Goal: Transaction & Acquisition: Purchase product/service

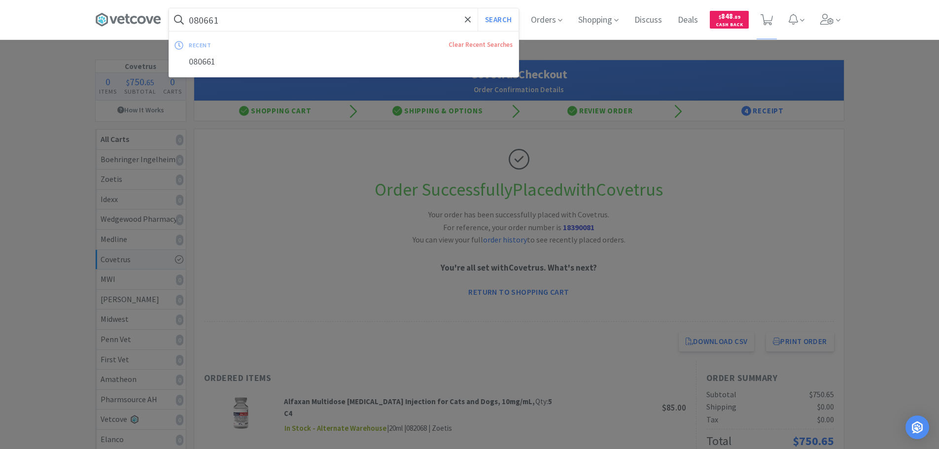
click at [336, 21] on input "080661" at bounding box center [343, 19] width 349 height 23
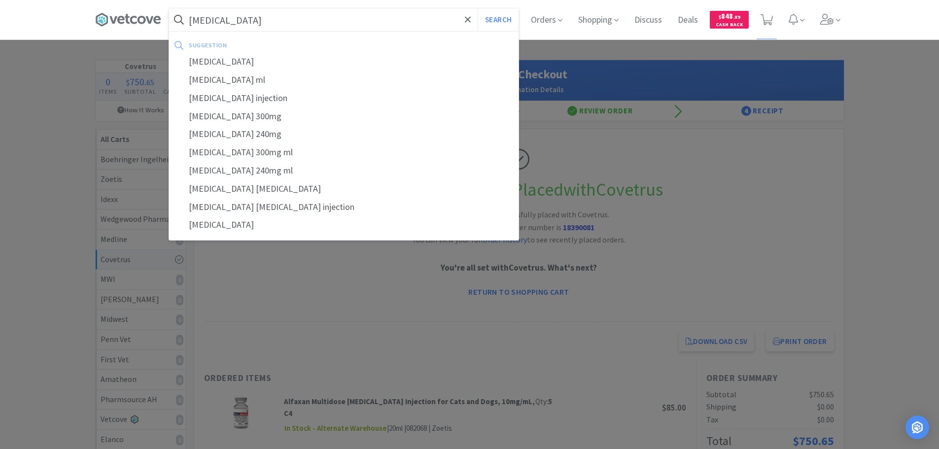
type input "[MEDICAL_DATA]"
click at [478, 8] on button "Search" at bounding box center [498, 19] width 41 height 23
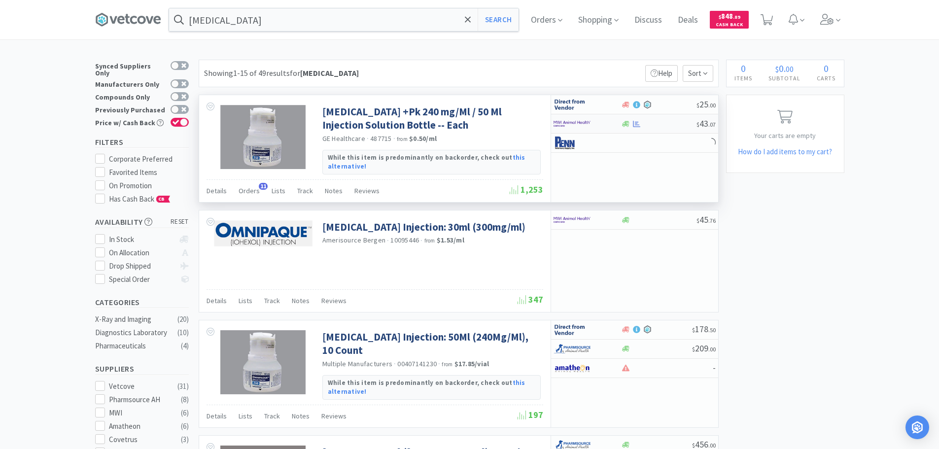
click at [664, 122] on div at bounding box center [658, 123] width 75 height 7
select select "1"
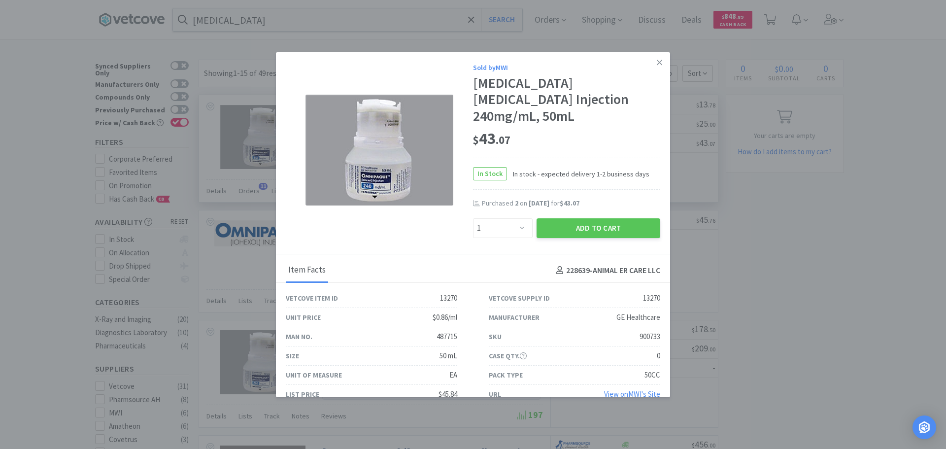
click at [611, 389] on link "View on MWI 's Site" at bounding box center [632, 393] width 56 height 9
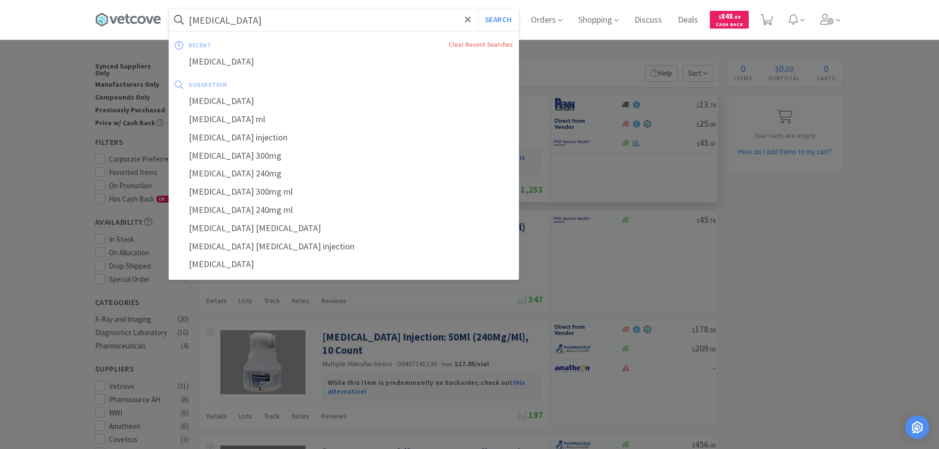
click at [321, 17] on input "[MEDICAL_DATA]" at bounding box center [343, 19] width 349 height 23
paste input "081214"
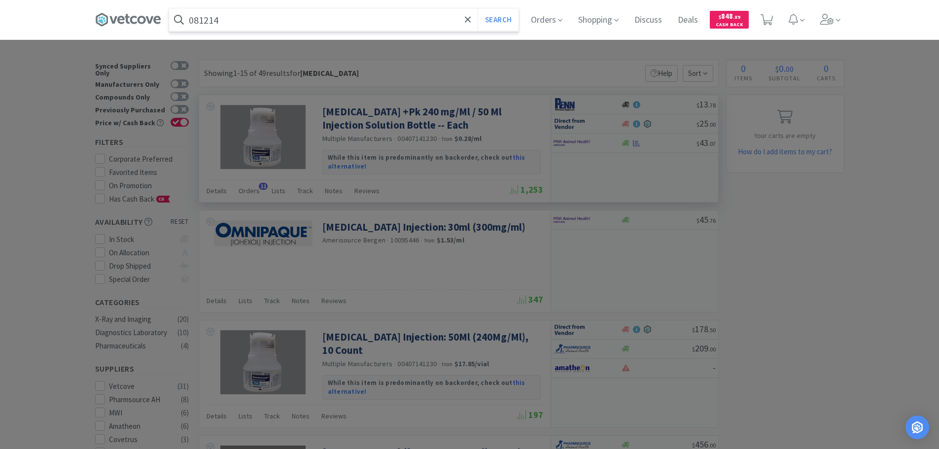
type input "081214"
click at [478, 8] on button "Search" at bounding box center [498, 19] width 41 height 23
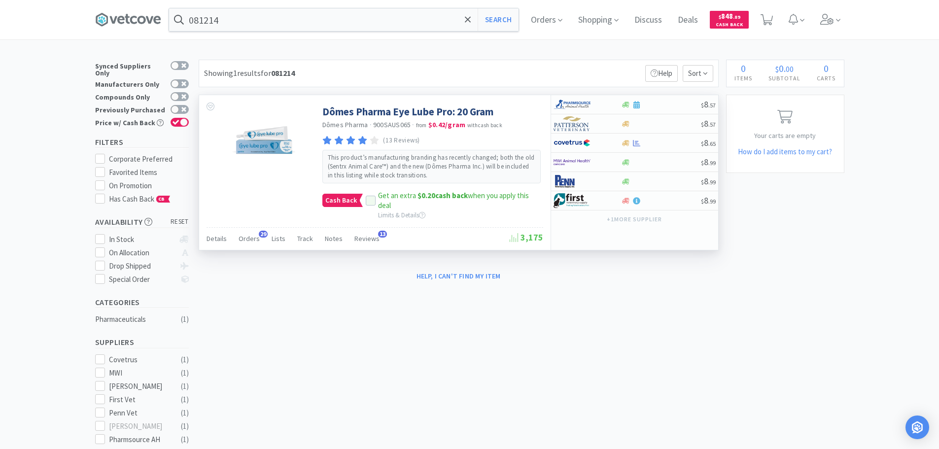
drag, startPoint x: 367, startPoint y: 199, endPoint x: 377, endPoint y: 202, distance: 10.0
click at [369, 199] on icon at bounding box center [370, 201] width 7 height 7
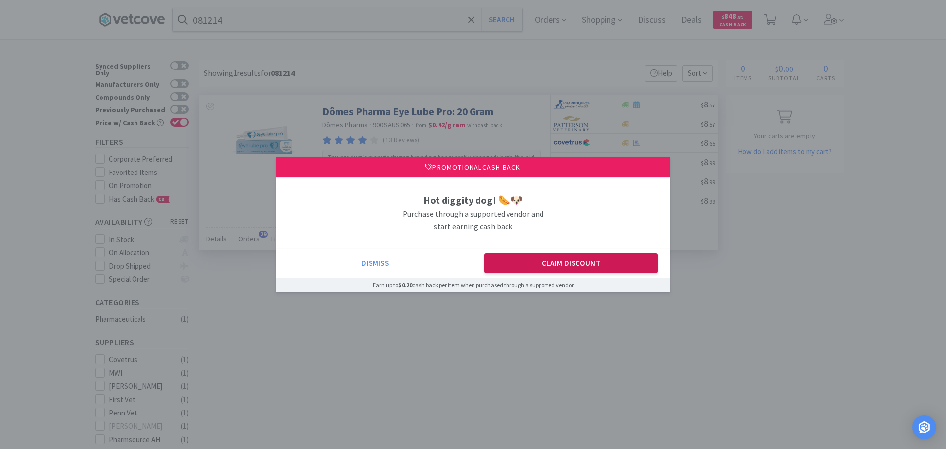
drag, startPoint x: 582, startPoint y: 266, endPoint x: 688, endPoint y: 192, distance: 129.2
click at [585, 264] on button "Claim Discount" at bounding box center [571, 263] width 174 height 20
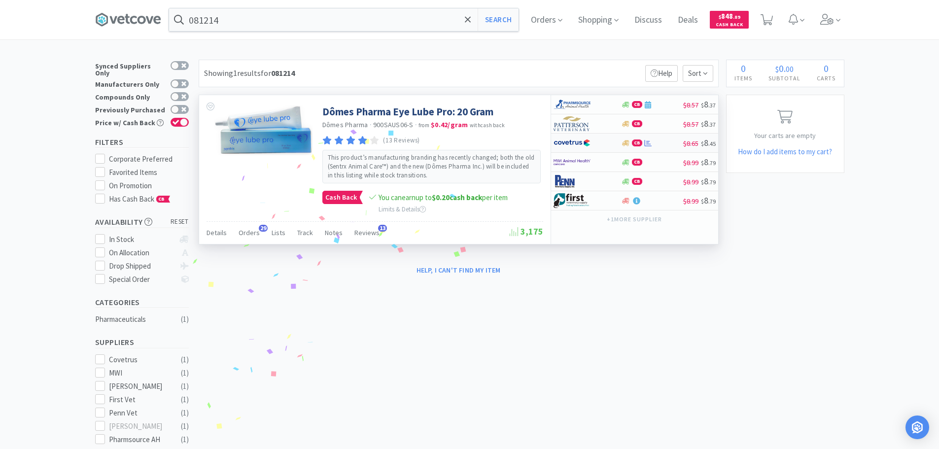
click at [670, 145] on div "CB" at bounding box center [652, 142] width 62 height 7
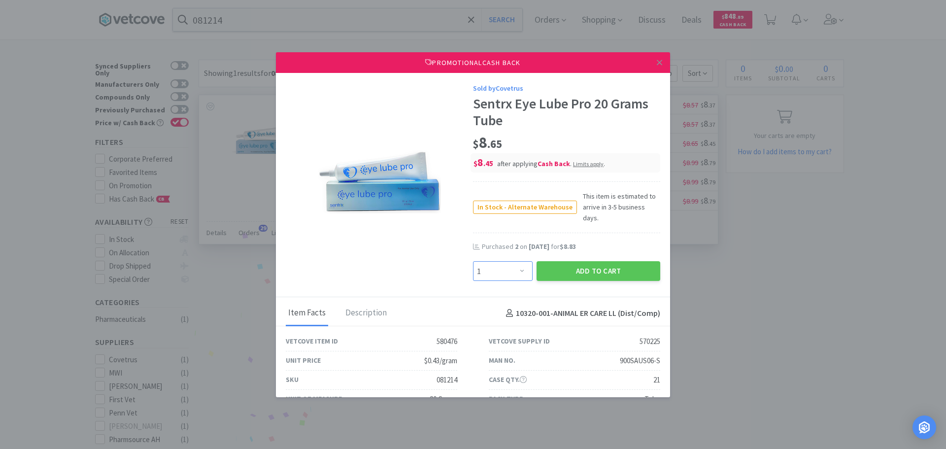
click at [497, 261] on select "Enter Quantity 1 2 3 4 5 6 7 8 9 10 11 12 13 14 15 16 17 18 19 20 Enter Quantity" at bounding box center [503, 271] width 60 height 20
select select "6"
click at [473, 261] on select "Enter Quantity 1 2 3 4 5 6 7 8 9 10 11 12 13 14 15 16 17 18 19 20 Enter Quantity" at bounding box center [503, 271] width 60 height 20
click at [549, 261] on button "Add to Cart" at bounding box center [599, 271] width 124 height 20
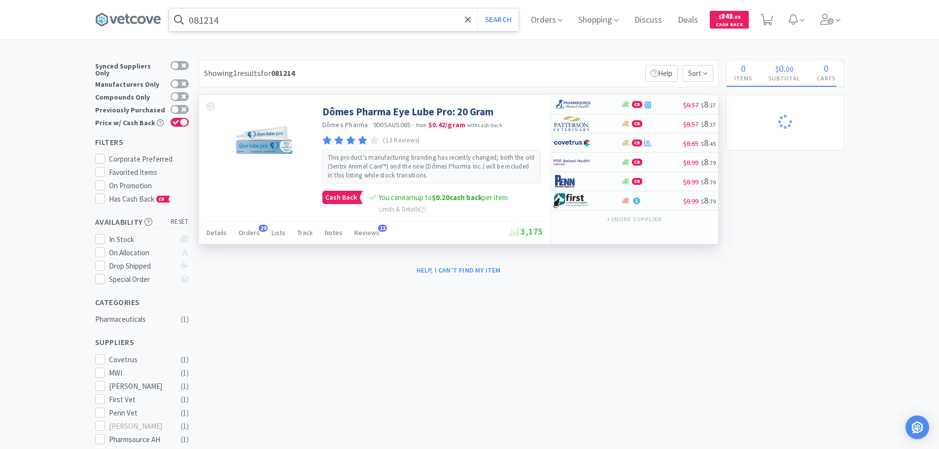
click at [334, 21] on input "081214" at bounding box center [343, 19] width 349 height 23
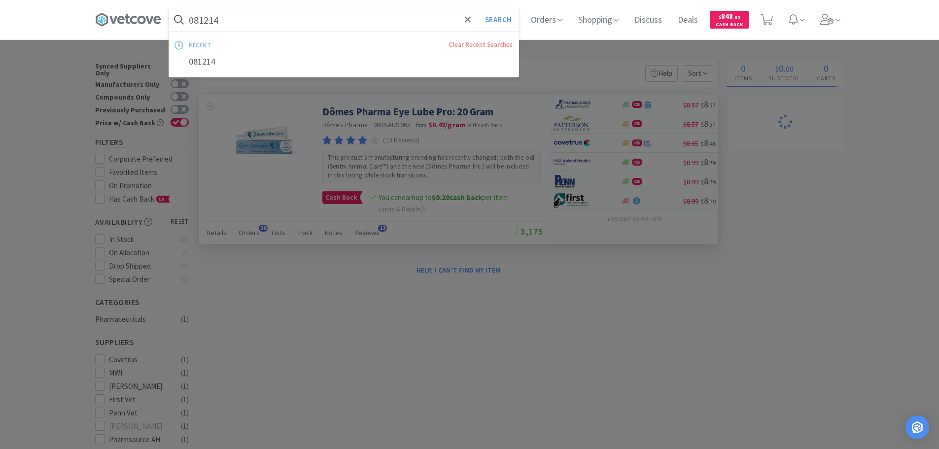
paste input "15350"
type input "015350"
click at [478, 8] on button "Search" at bounding box center [498, 19] width 41 height 23
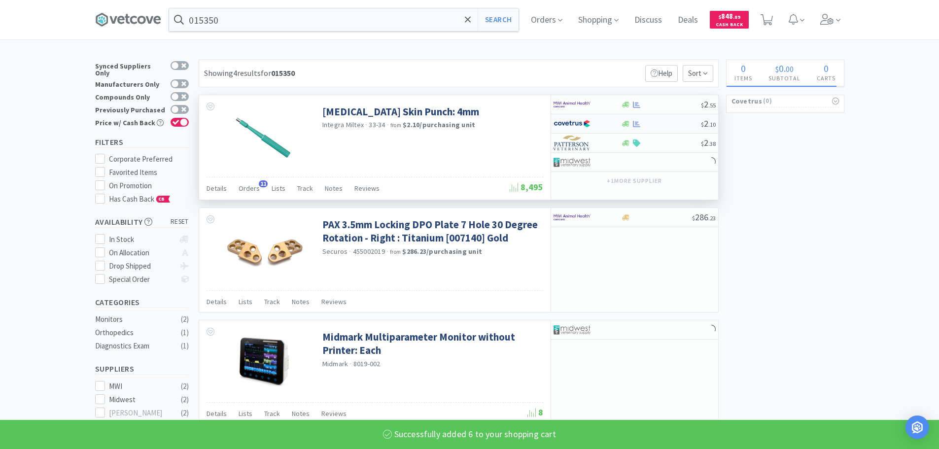
click at [668, 124] on div at bounding box center [661, 123] width 80 height 7
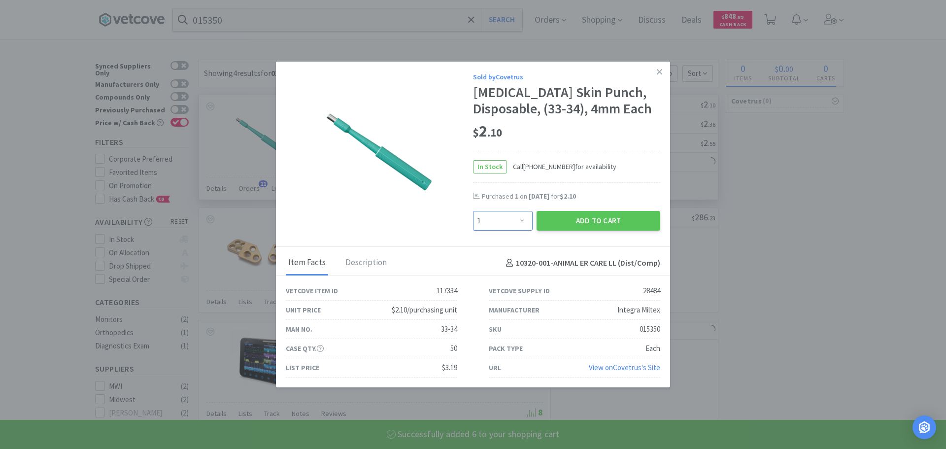
click at [522, 219] on select "Enter Quantity 1 2 3 4 5 6 7 8 9 10 11 12 13 14 15 16 17 18 19 20 Enter Quantity" at bounding box center [503, 221] width 60 height 20
select select "2"
click at [473, 211] on select "Enter Quantity 1 2 3 4 5 6 7 8 9 10 11 12 13 14 15 16 17 18 19 20 Enter Quantity" at bounding box center [503, 221] width 60 height 20
select select "6"
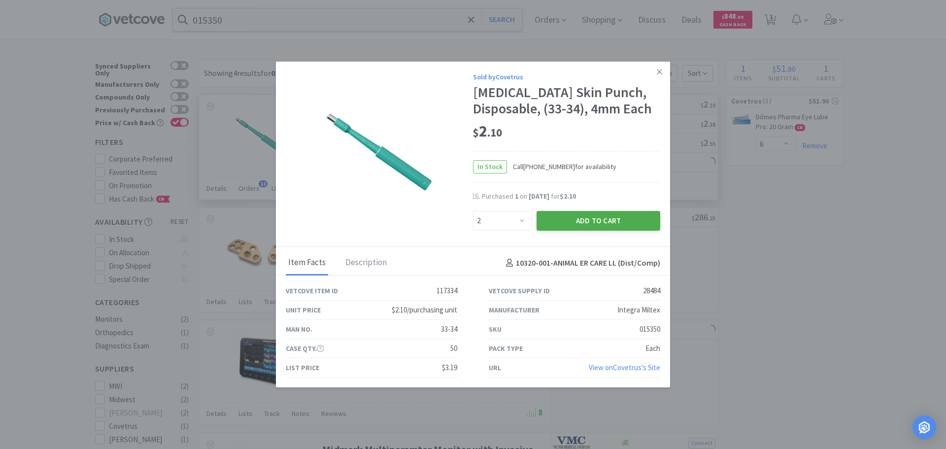
click at [591, 218] on button "Add to Cart" at bounding box center [599, 221] width 124 height 20
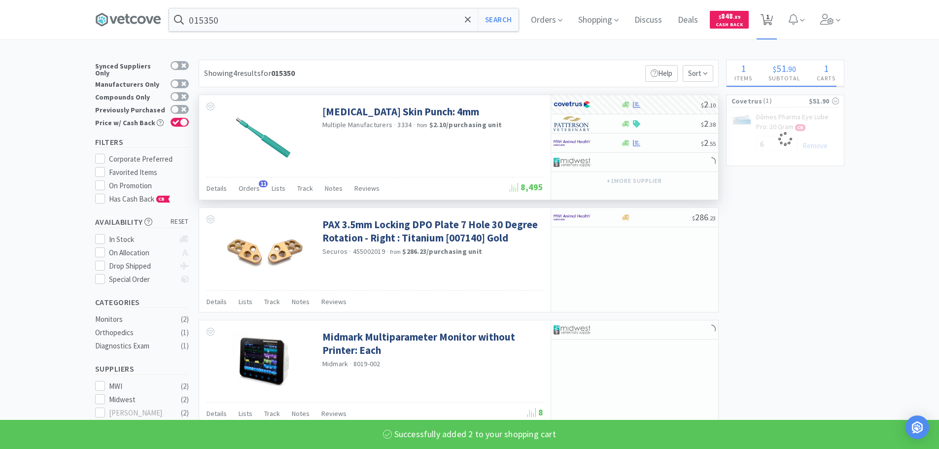
click at [767, 26] on span "1" at bounding box center [766, 20] width 12 height 14
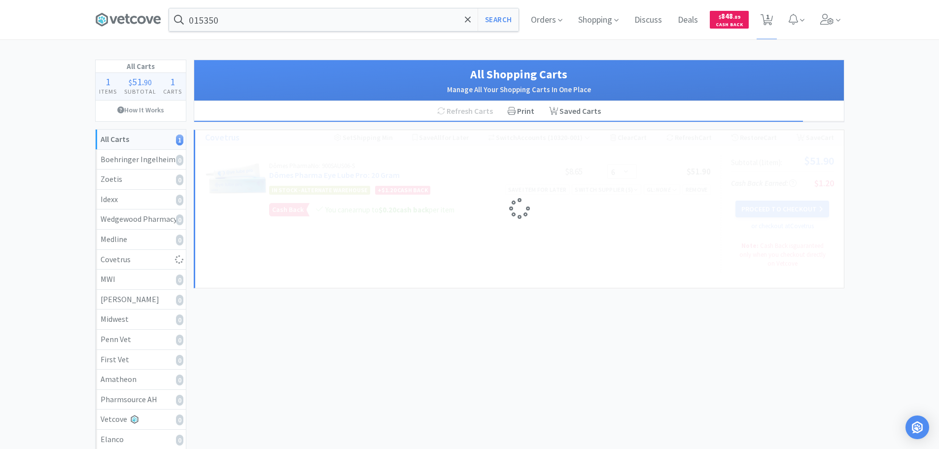
select select "2"
select select "6"
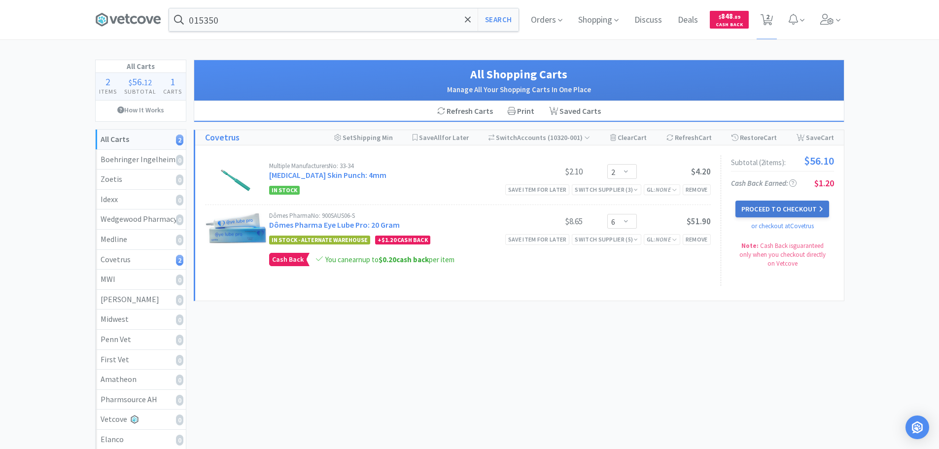
click at [805, 209] on button "Proceed to Checkout" at bounding box center [782, 209] width 94 height 17
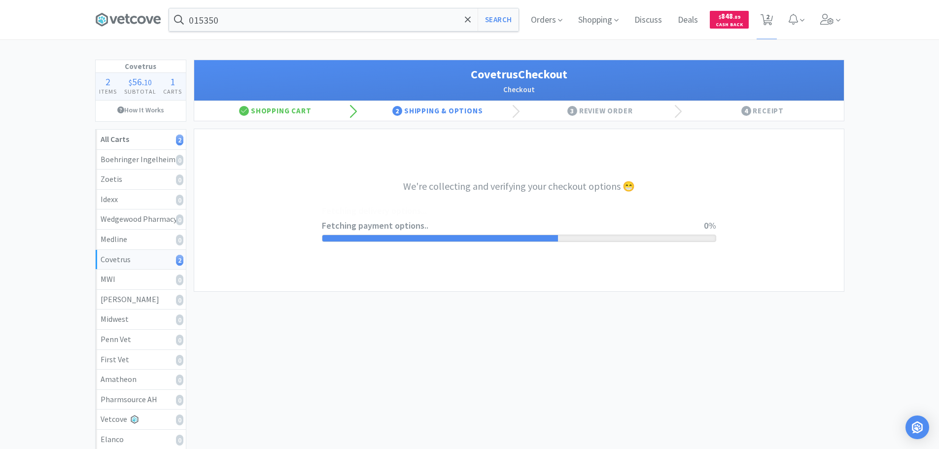
select select "ACCOUNT"
select select "cvt-standard-net"
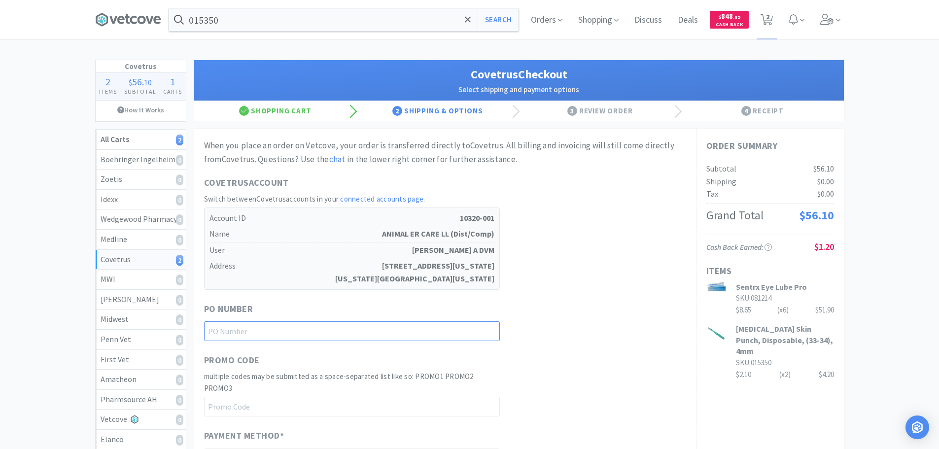
click at [325, 326] on input "text" at bounding box center [352, 331] width 296 height 20
paste input "1144937"
type input "1144937"
click at [656, 280] on div "Covetrus Account Switch between Covetrus accounts in your connected accounts pa…" at bounding box center [445, 233] width 482 height 114
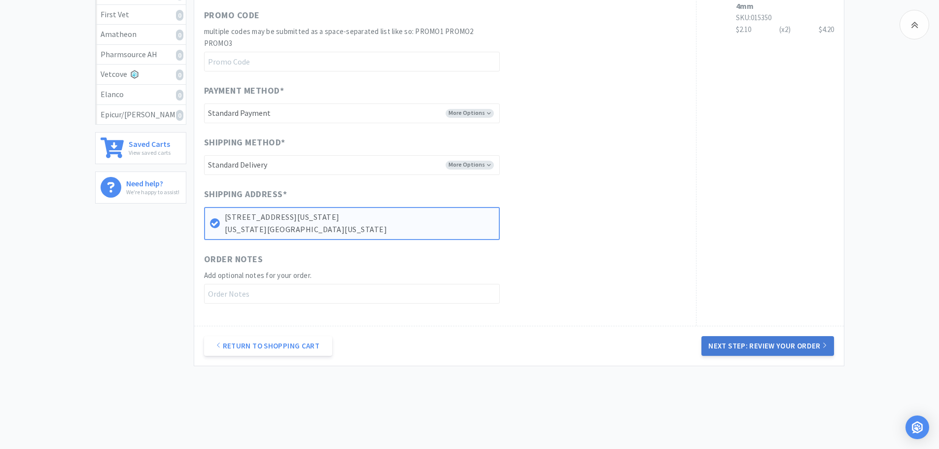
click at [779, 348] on button "Next Step: Review Your Order" at bounding box center [767, 346] width 132 height 20
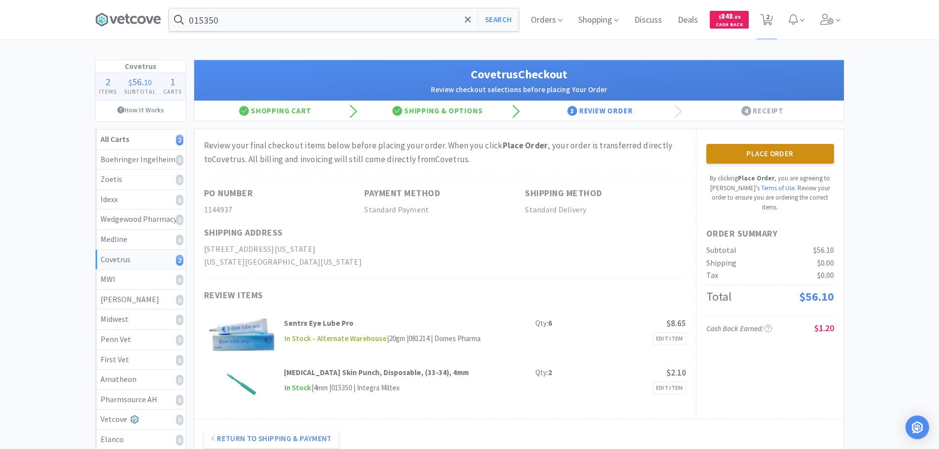
click at [742, 153] on button "Place Order" at bounding box center [770, 154] width 128 height 20
